Goal: Information Seeking & Learning: Learn about a topic

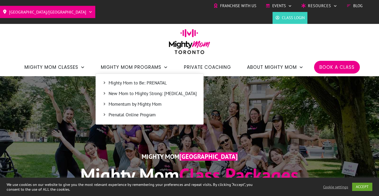
click at [127, 94] on span "New Mom to Mighty Strong: [MEDICAL_DATA]" at bounding box center [152, 93] width 88 height 7
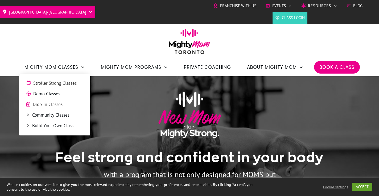
click at [43, 114] on span "Community Classes" at bounding box center [57, 115] width 51 height 7
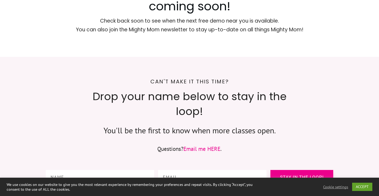
scroll to position [770, 0]
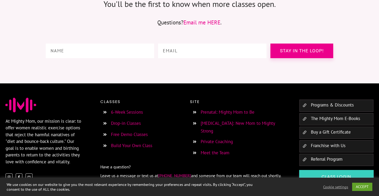
click at [206, 139] on link "Private Coaching" at bounding box center [216, 142] width 32 height 6
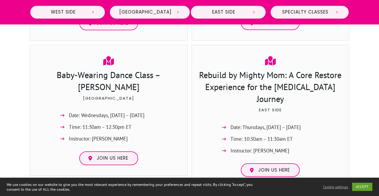
scroll to position [1057, 0]
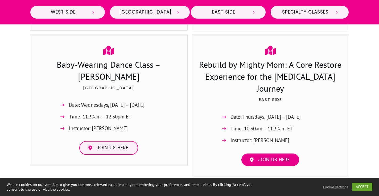
click at [265, 157] on span "Join us here" at bounding box center [274, 160] width 32 height 6
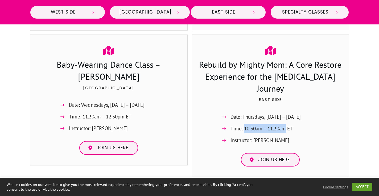
drag, startPoint x: 243, startPoint y: 107, endPoint x: 286, endPoint y: 107, distance: 43.1
click at [286, 124] on span "Time: 10:30am – 11:30am ET" at bounding box center [261, 128] width 62 height 9
click at [325, 112] on div "Rebuild by Mighty Mom: A Core Restore Experience for the Postpartum Journey Eas…" at bounding box center [270, 106] width 147 height 132
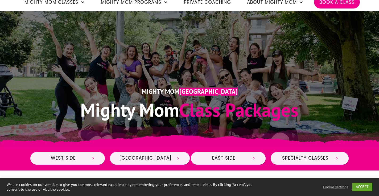
scroll to position [0, 0]
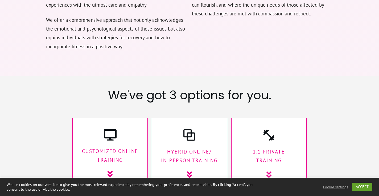
scroll to position [812, 0]
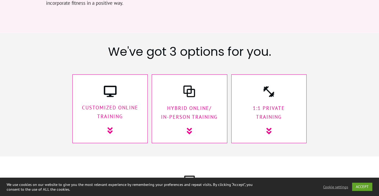
click at [267, 104] on p "1:1 Private Training" at bounding box center [269, 113] width 64 height 18
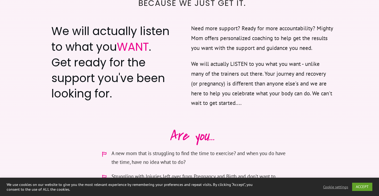
scroll to position [0, 0]
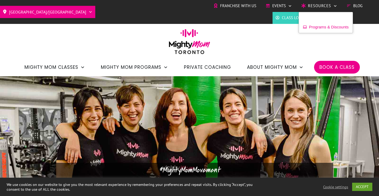
click at [312, 27] on span "Programs & Discounts" at bounding box center [329, 27] width 40 height 8
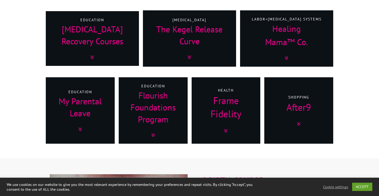
scroll to position [235, 0]
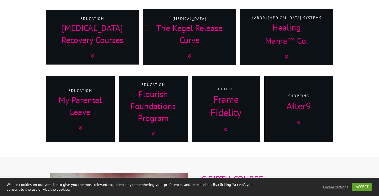
click at [226, 129] on icon at bounding box center [225, 130] width 3 height 4
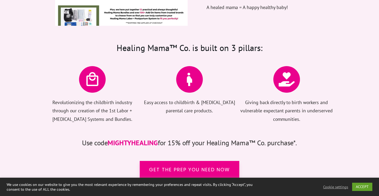
scroll to position [1065, 0]
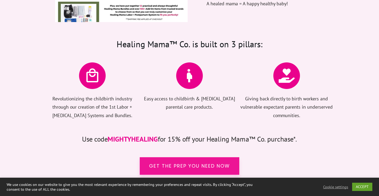
click at [180, 163] on span "Get the prep you need now" at bounding box center [189, 166] width 81 height 7
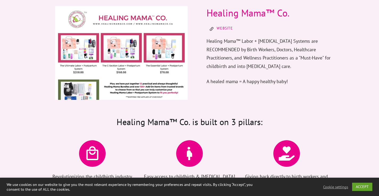
scroll to position [972, 0]
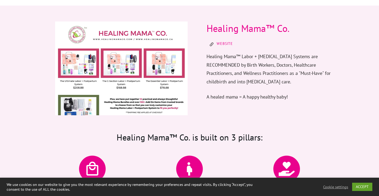
click at [226, 41] on link "Website" at bounding box center [224, 43] width 16 height 5
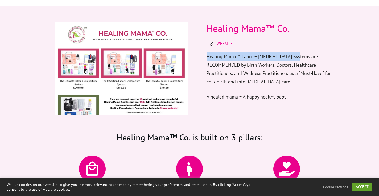
drag, startPoint x: 299, startPoint y: 53, endPoint x: 206, endPoint y: 53, distance: 93.6
click at [206, 53] on div "Healing Mama™ Labor + [MEDICAL_DATA] Systems are RECOMMENDED by Birth Workers, …" at bounding box center [269, 72] width 127 height 40
copy p "Healing Mama™ Labor + [MEDICAL_DATA] Systems"
